Goal: Check status: Check status

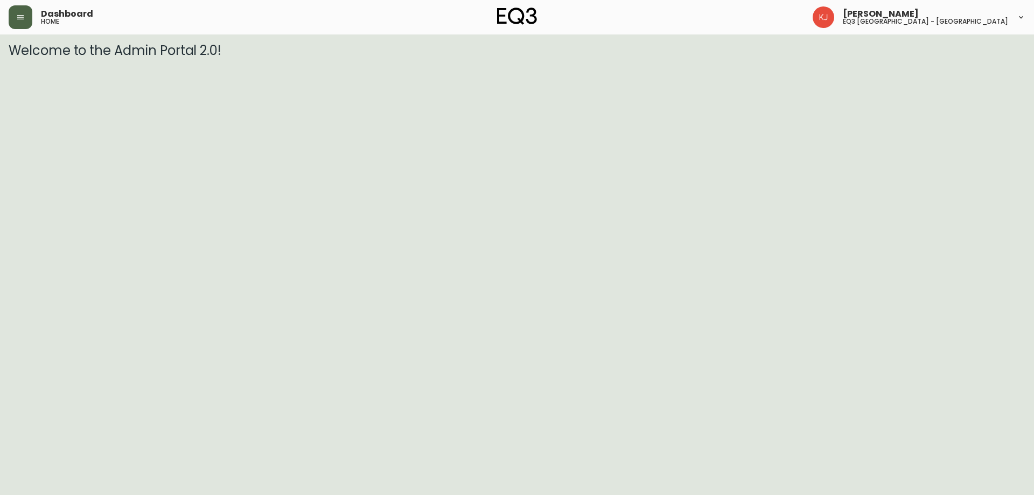
click at [16, 13] on button "button" at bounding box center [21, 17] width 24 height 24
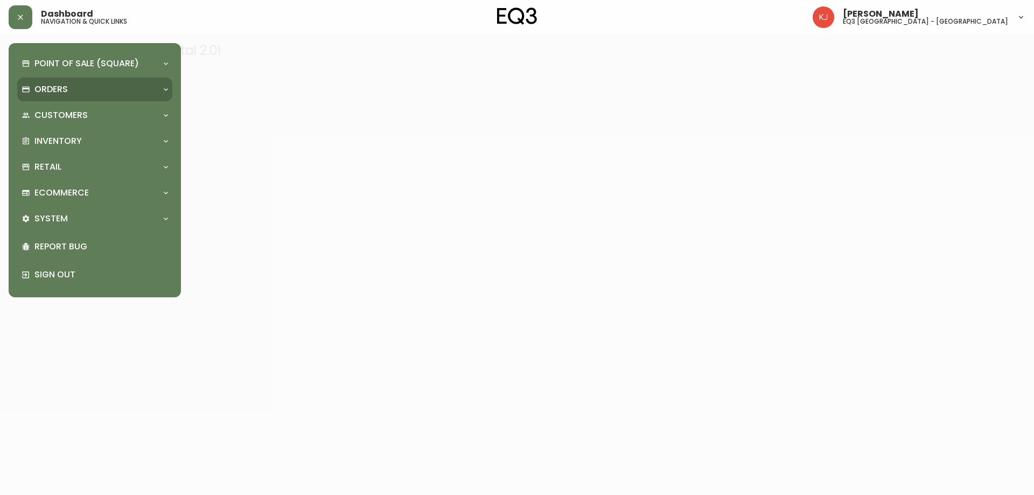
click at [49, 94] on p "Orders" at bounding box center [50, 89] width 33 height 12
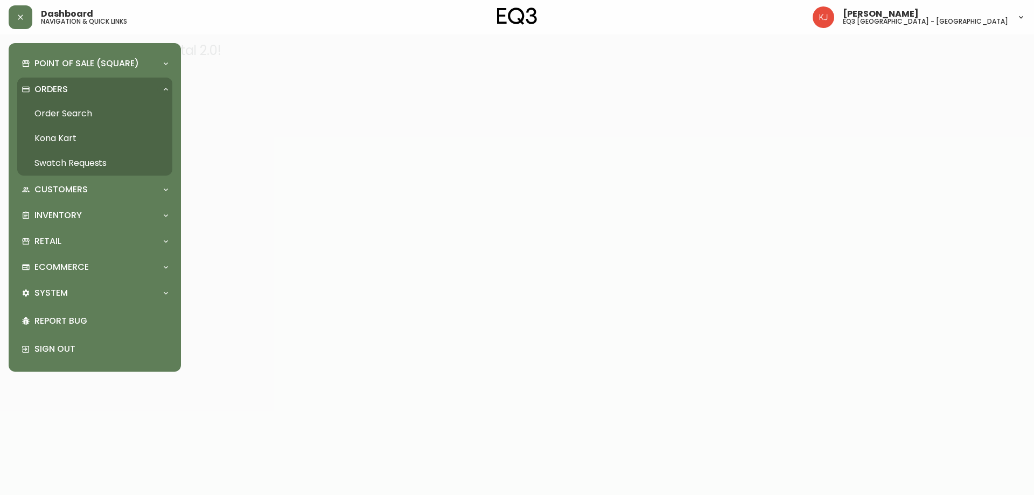
click at [49, 94] on p "Orders" at bounding box center [50, 89] width 33 height 12
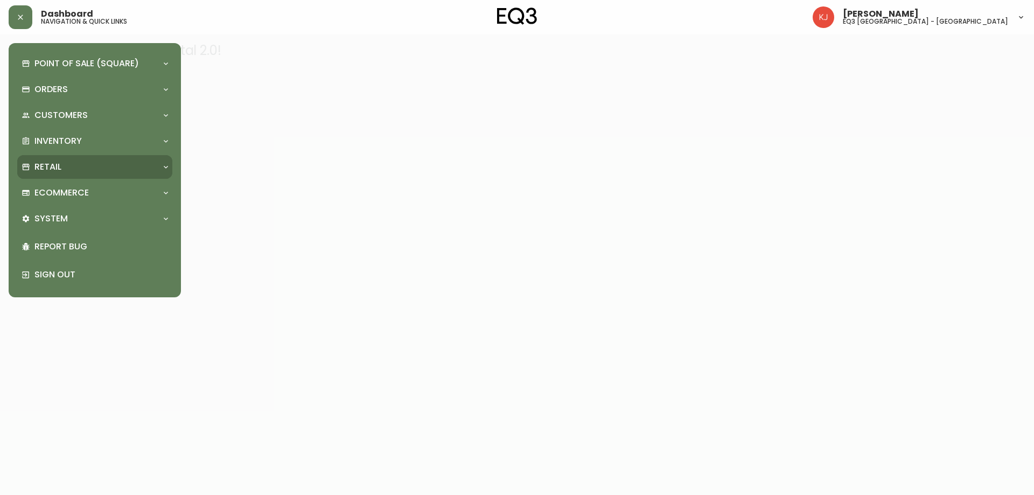
click at [81, 169] on div "Retail" at bounding box center [90, 167] width 136 height 12
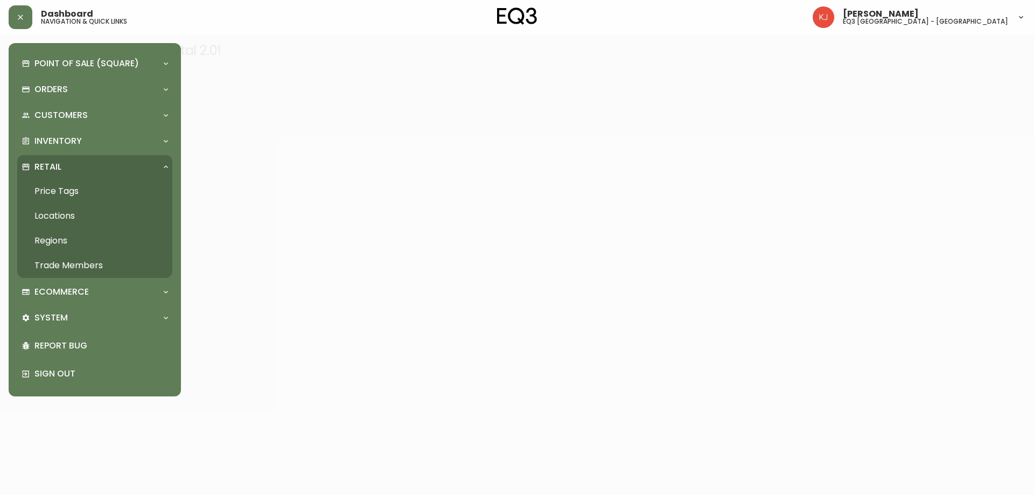
click at [82, 166] on div "Retail" at bounding box center [90, 167] width 136 height 12
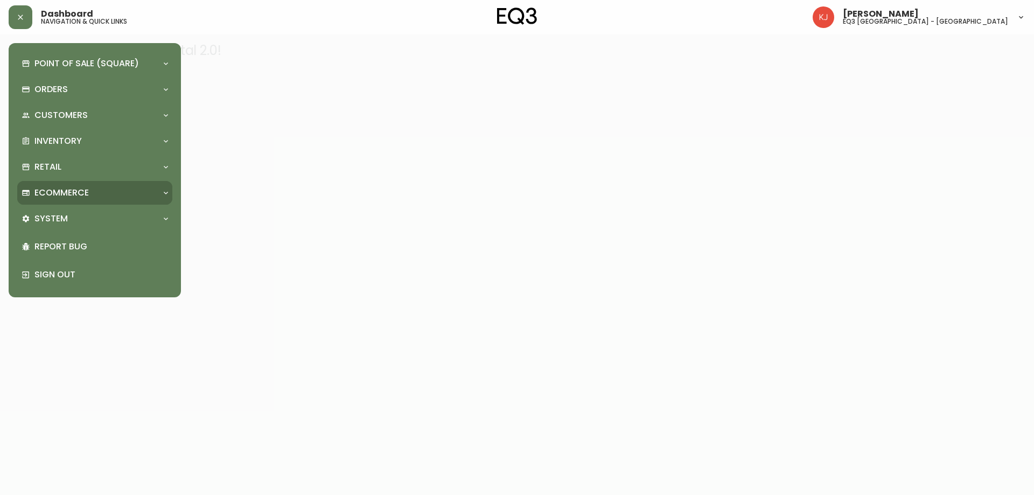
click at [80, 199] on div "Ecommerce" at bounding box center [94, 193] width 155 height 24
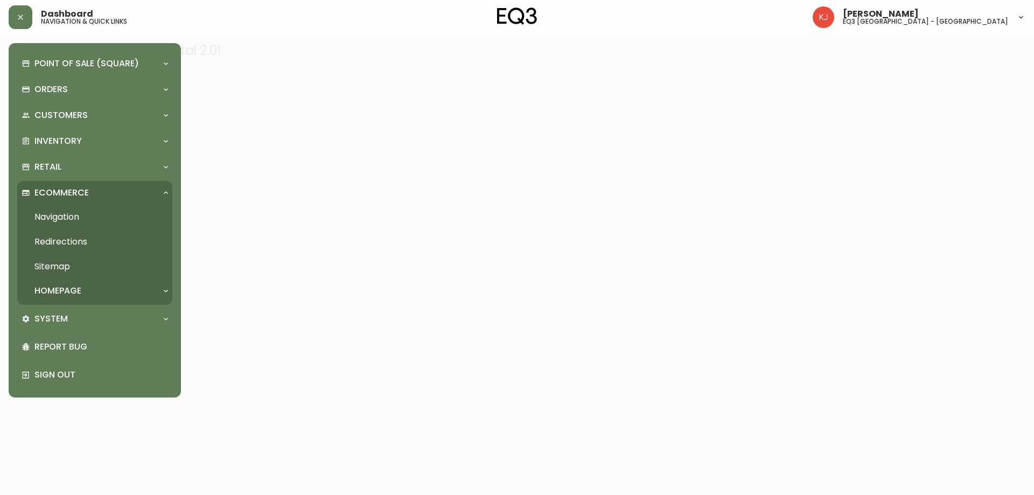
click at [80, 199] on div "Ecommerce" at bounding box center [94, 193] width 155 height 24
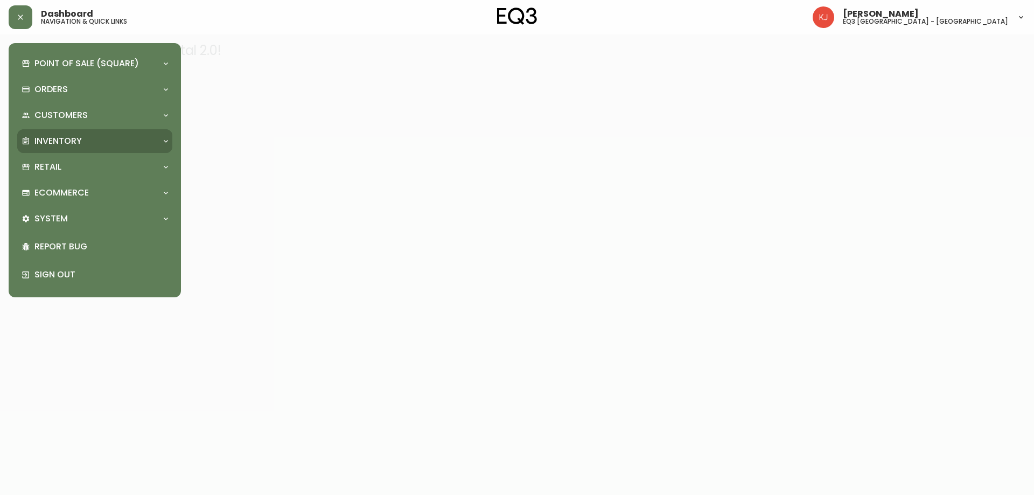
click at [82, 143] on div "Inventory" at bounding box center [90, 141] width 136 height 12
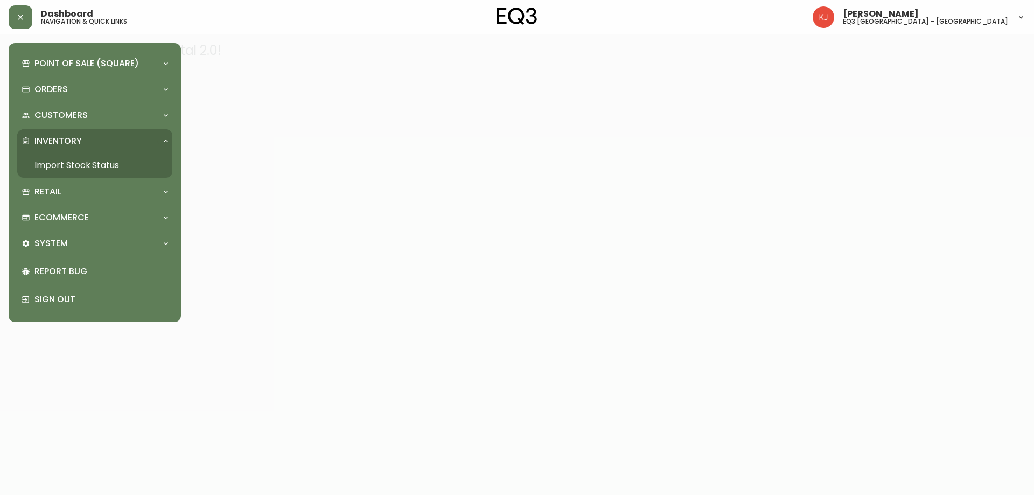
click at [79, 163] on link "Import Stock Status" at bounding box center [94, 165] width 155 height 25
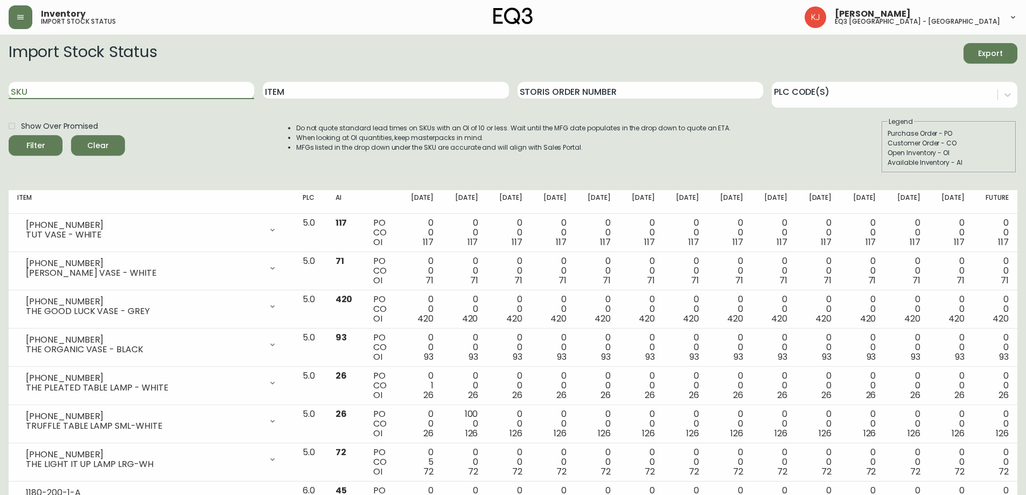
click at [203, 88] on input "SKU" at bounding box center [131, 90] width 245 height 17
paste input "[PHONE_NUMBER]"
type input "[PHONE_NUMBER]"
click at [39, 148] on div "Filter" at bounding box center [35, 145] width 19 height 13
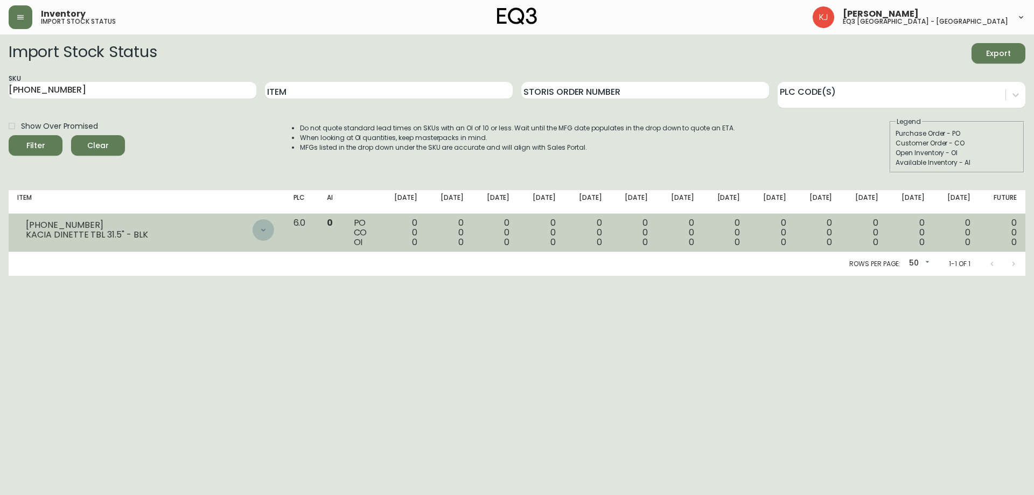
click at [268, 226] on icon at bounding box center [263, 230] width 9 height 9
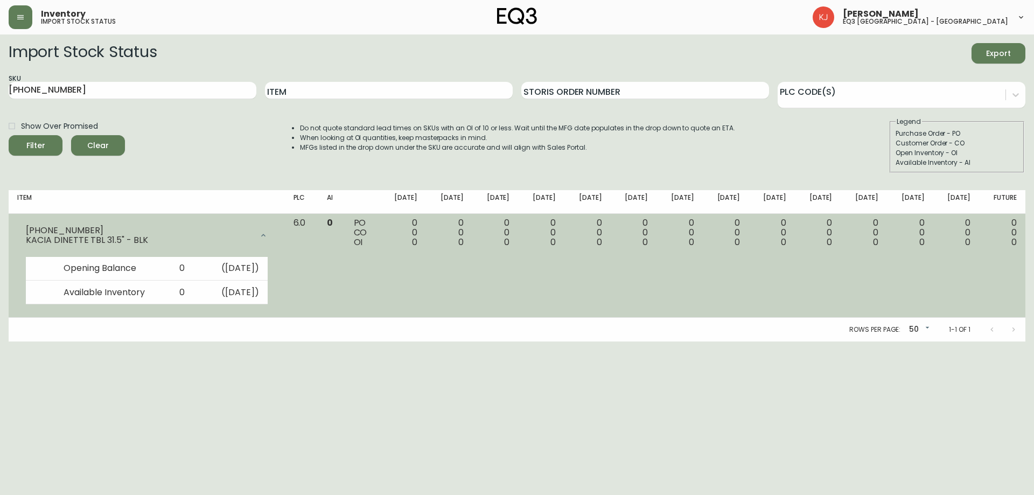
click at [274, 225] on div at bounding box center [263, 235] width 22 height 22
